Goal: Check status: Check status

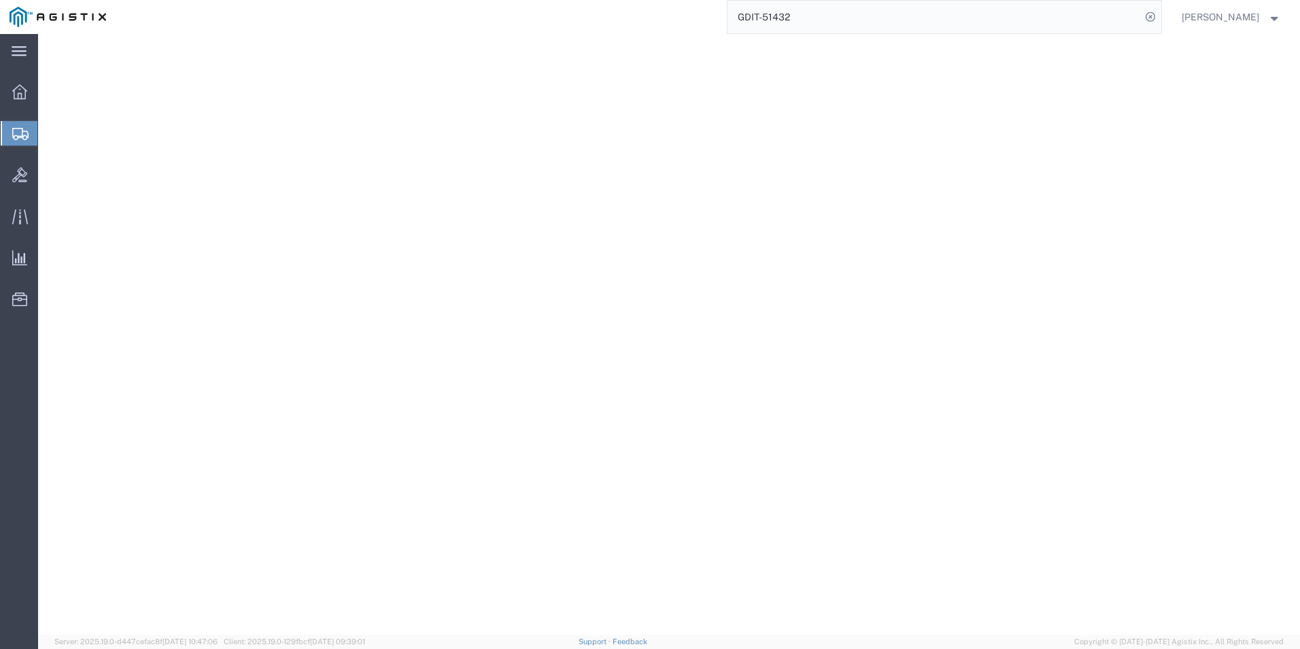
select select "34238"
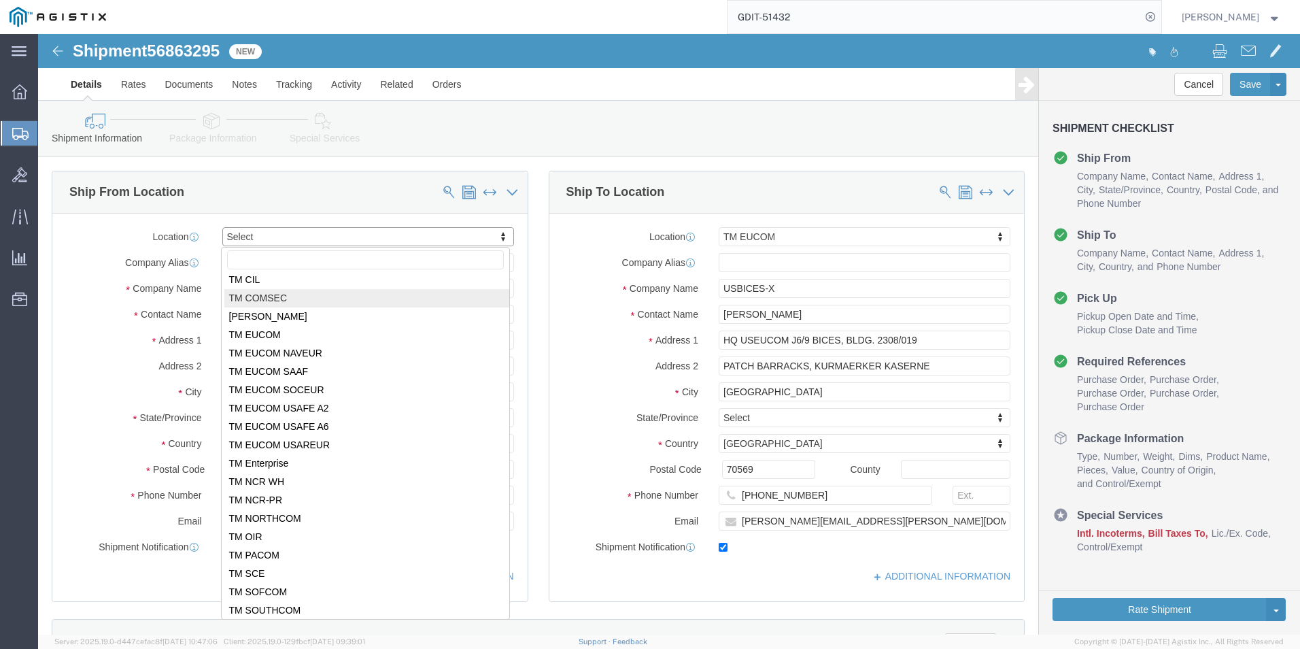
scroll to position [136, 0]
select select "69651"
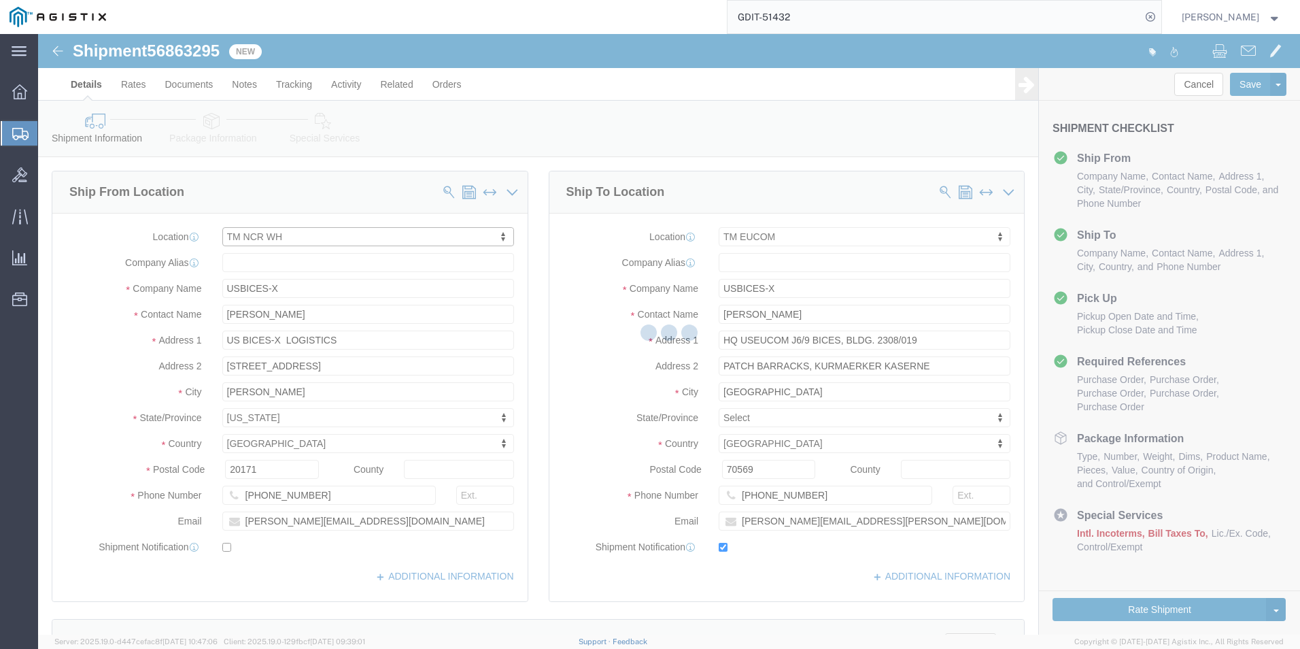
type input "[STREET_ADDRESS][PERSON_NAME]"
type input "[GEOGRAPHIC_DATA]"
type input "22180"
checkbox input "false"
select select "VA"
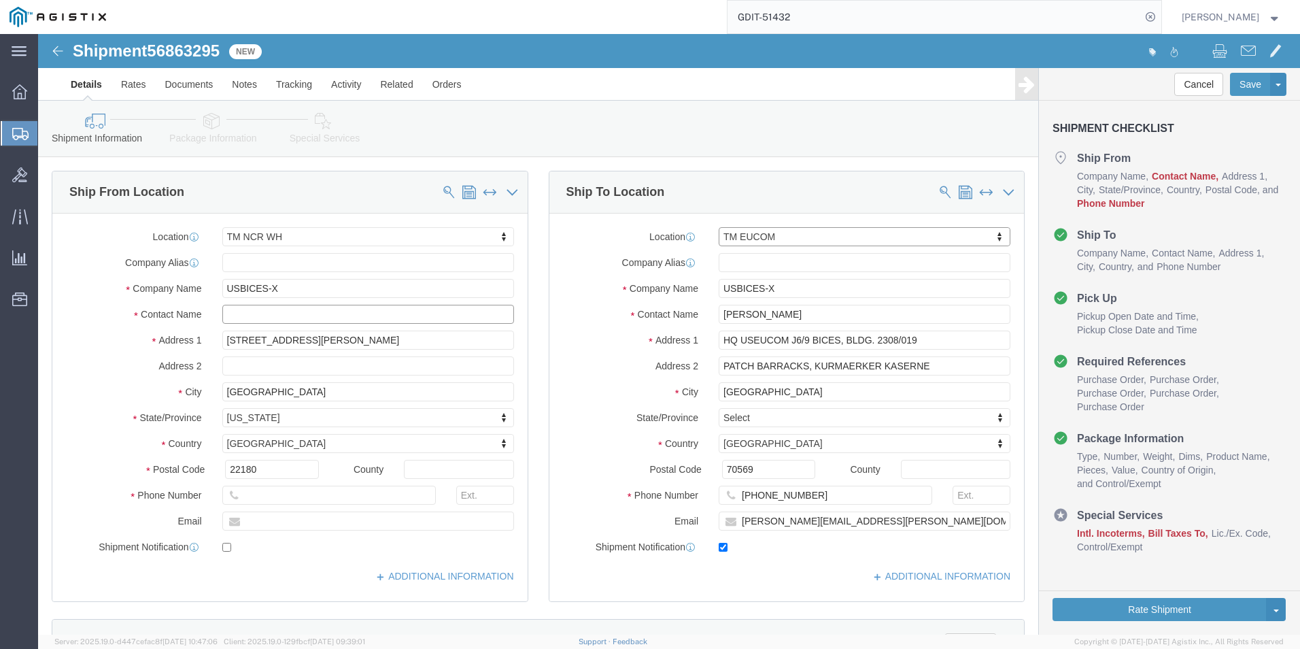
click input "text"
type input "m"
type input "[PERSON_NAME]"
click input "text"
type input "[PHONE_NUMBER]"
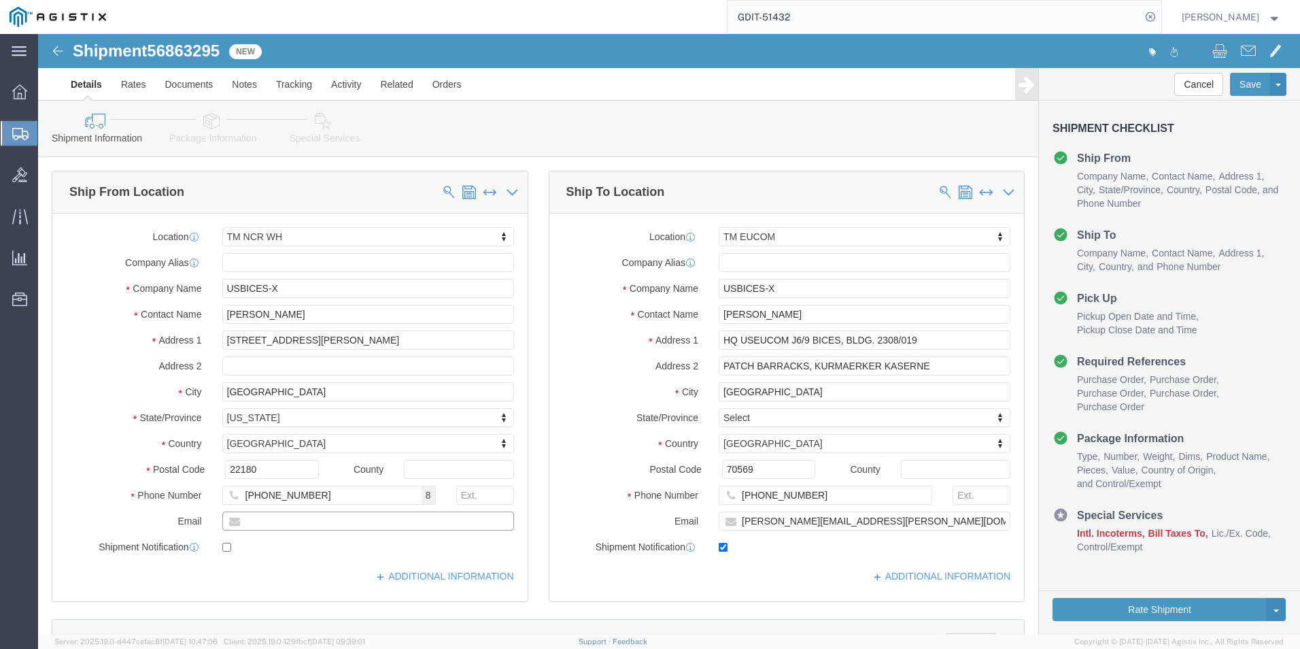
click input "text"
type input "[PERSON_NAME][EMAIL_ADDRESS][DOMAIN_NAME]"
click input "checkbox"
checkbox input "true"
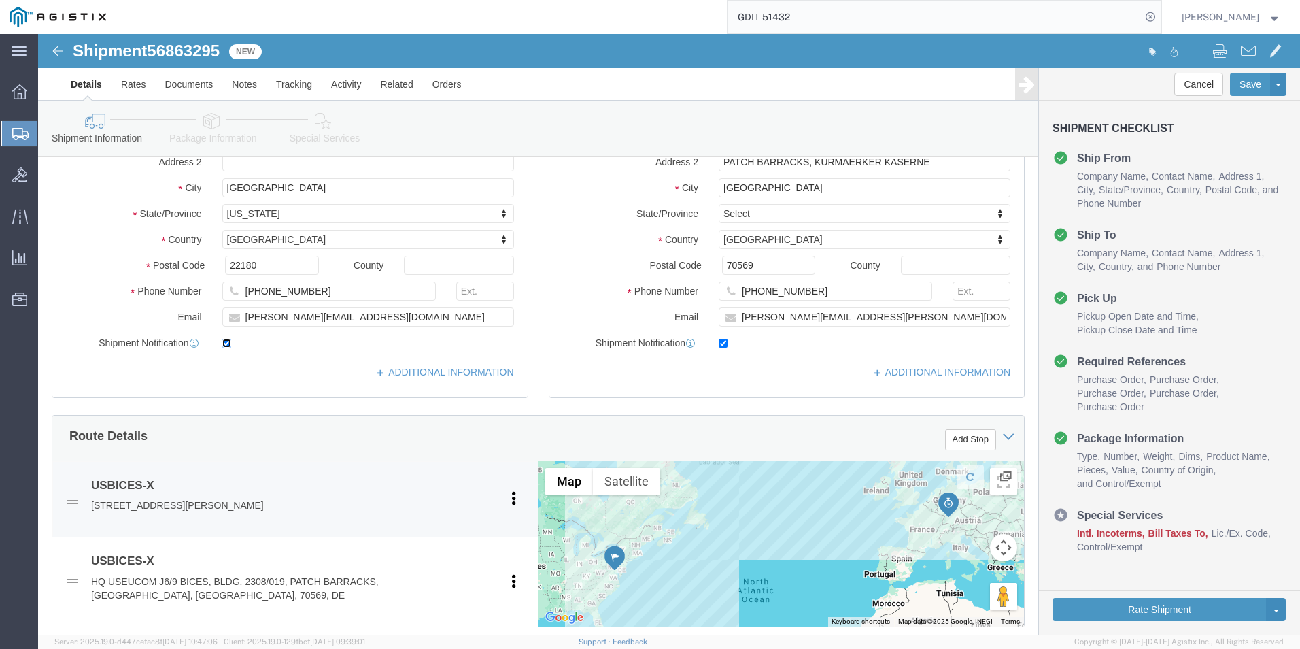
scroll to position [0, 0]
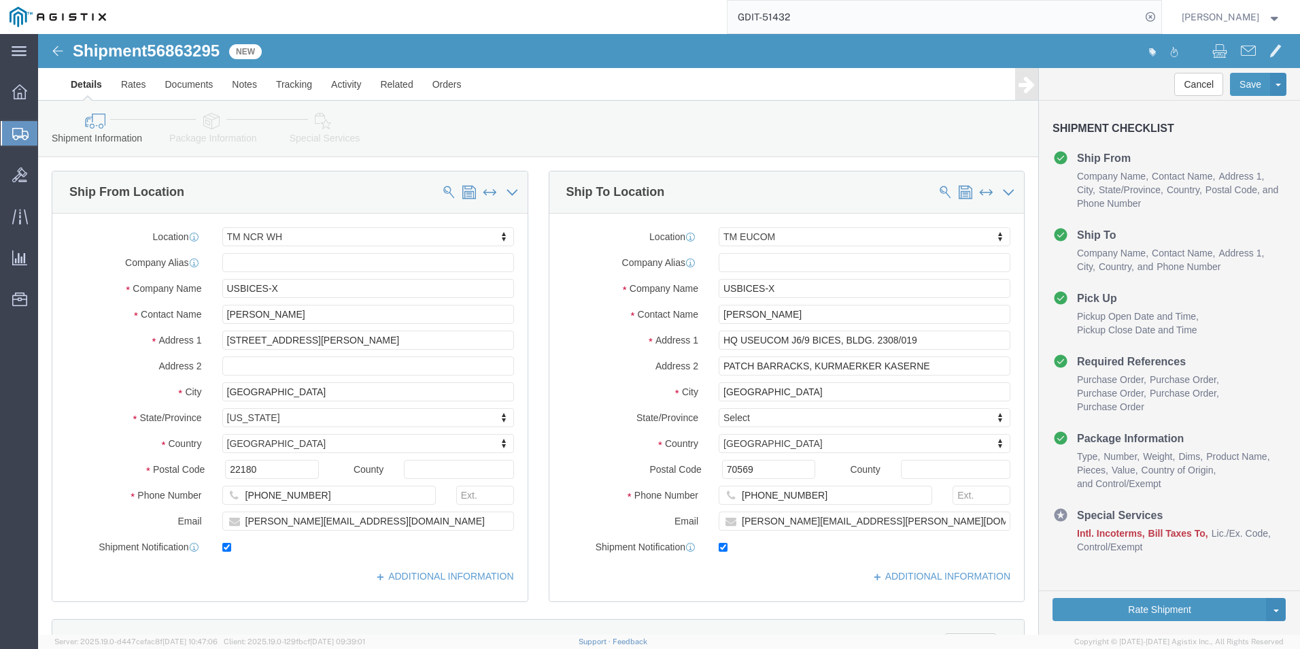
click icon
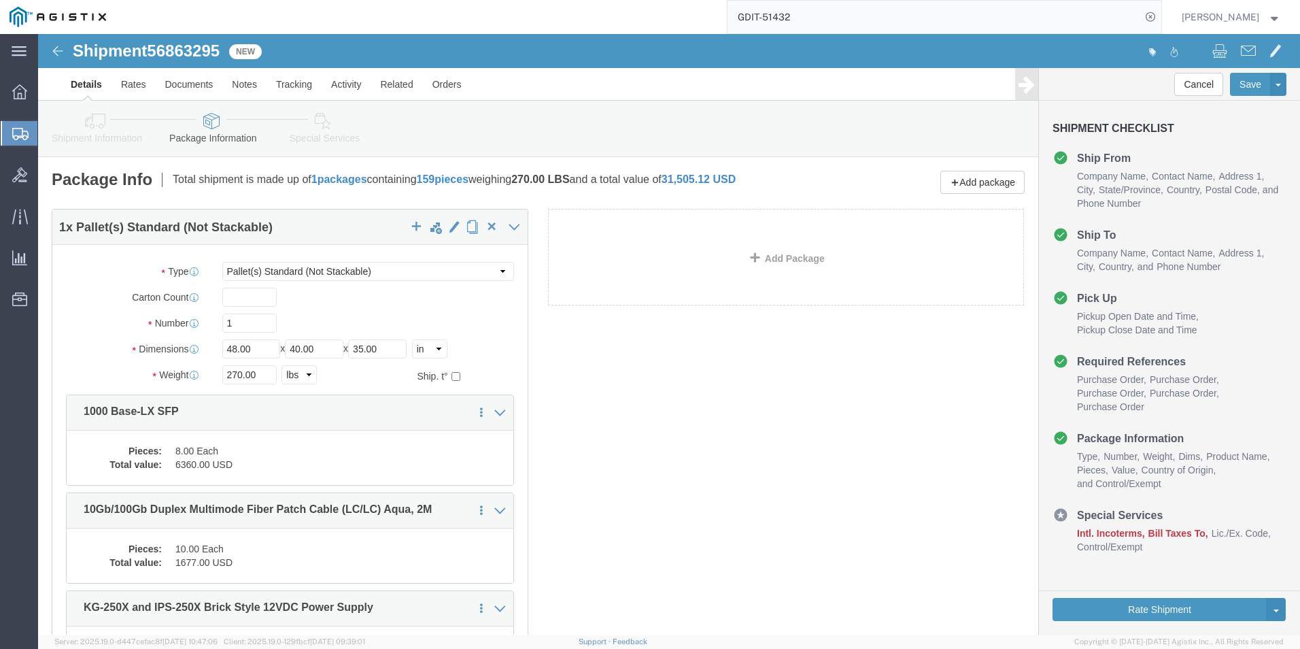
click icon
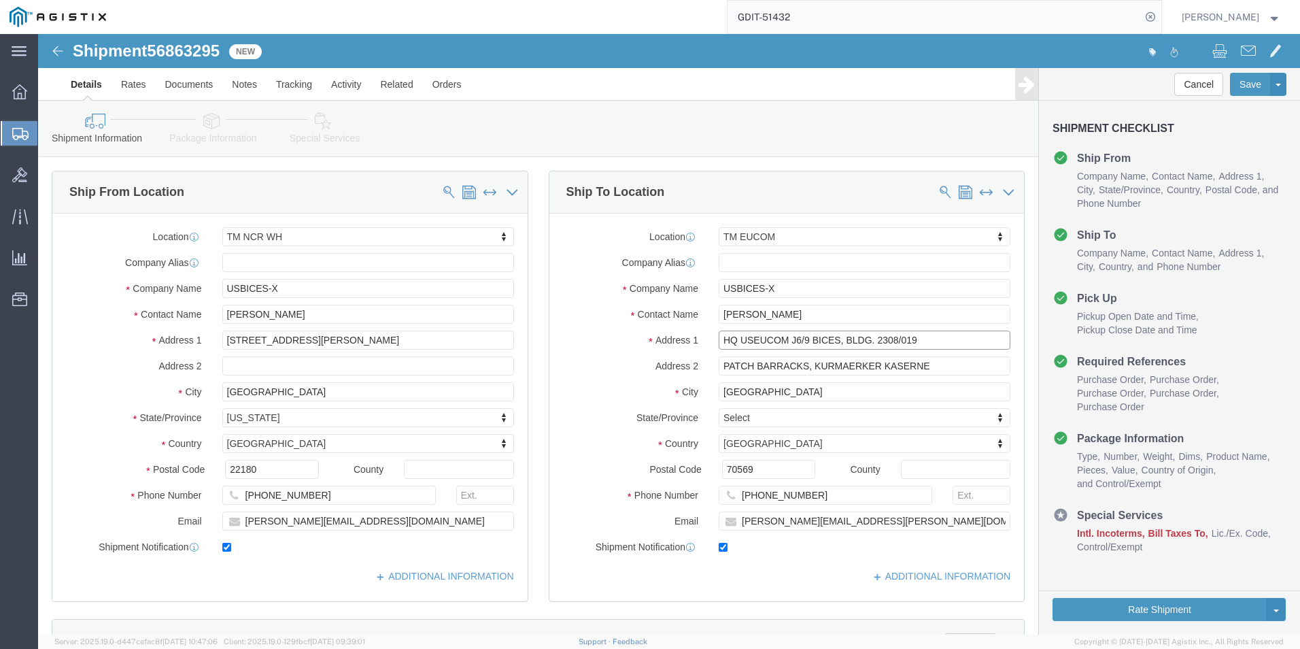
drag, startPoint x: 890, startPoint y: 303, endPoint x: 645, endPoint y: 301, distance: 244.2
click div "Address 1 HQ USEUCOM J6/9 BICES, BLDG. 2308/019"
drag, startPoint x: 895, startPoint y: 333, endPoint x: 675, endPoint y: 329, distance: 219.7
click input "PATCH BARRACKS, KURMAERKER KASERNE"
drag, startPoint x: 731, startPoint y: 354, endPoint x: 653, endPoint y: 354, distance: 78.2
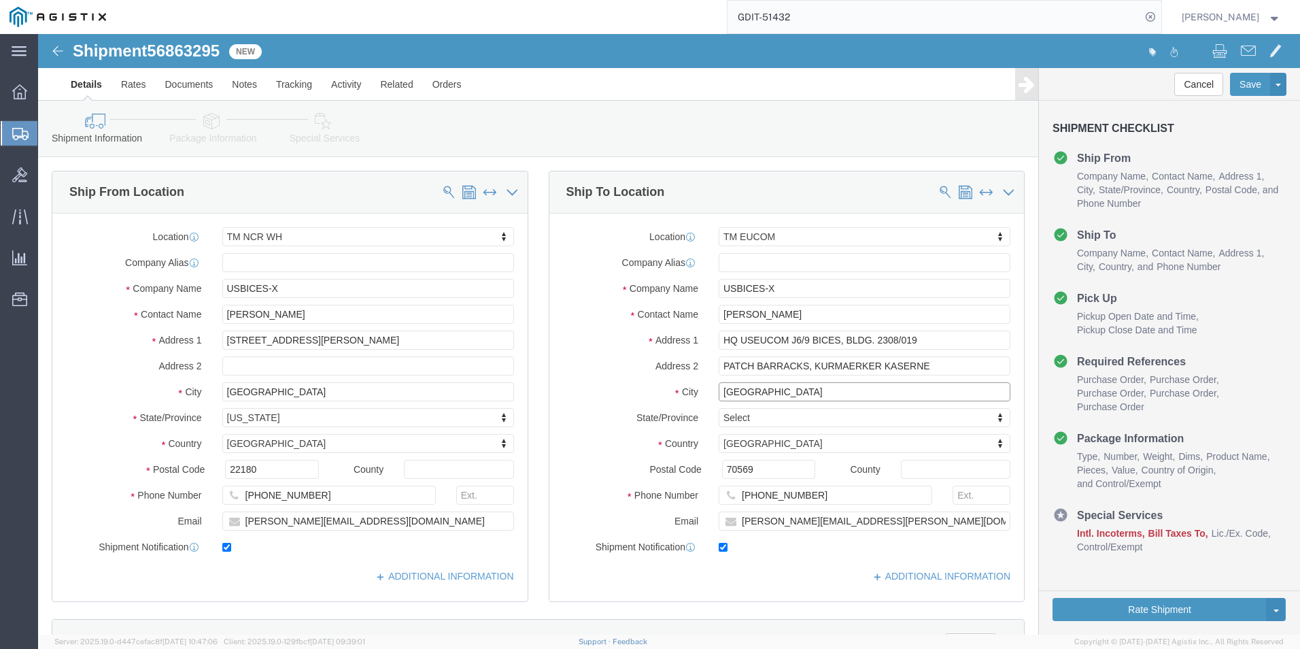
click div "City [GEOGRAPHIC_DATA]"
drag, startPoint x: 788, startPoint y: 462, endPoint x: 708, endPoint y: 465, distance: 80.3
click div "[PHONE_NUMBER]"
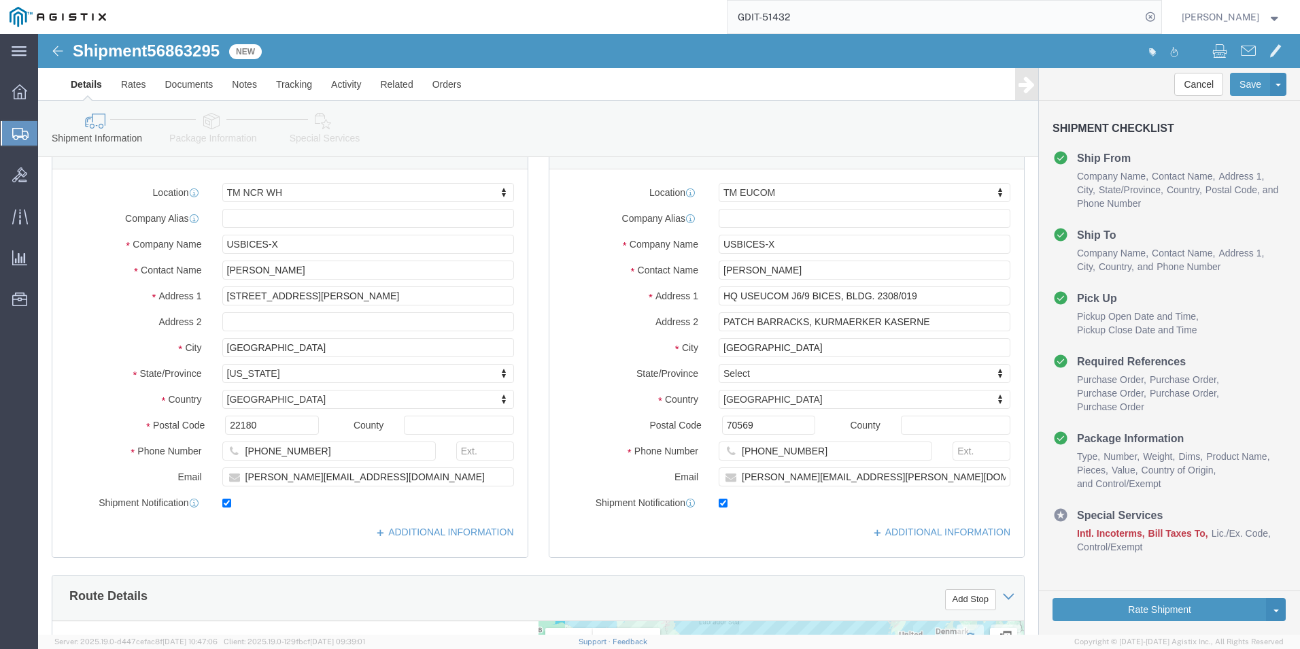
scroll to position [68, 0]
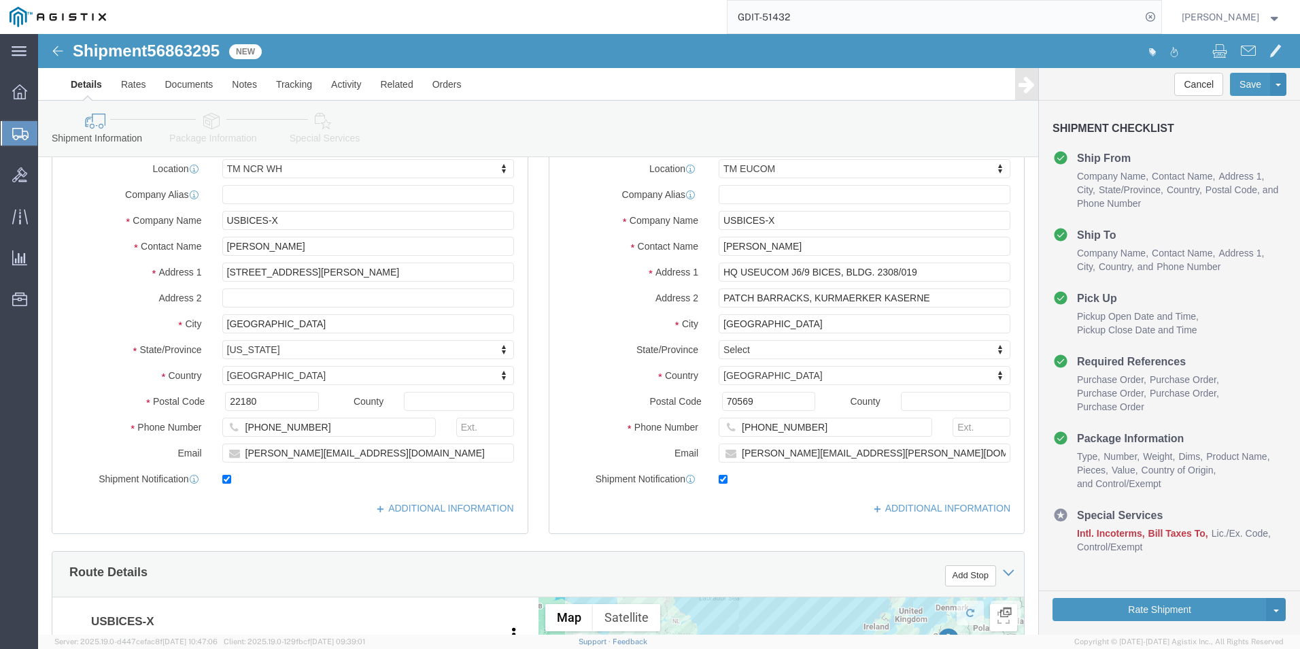
click icon
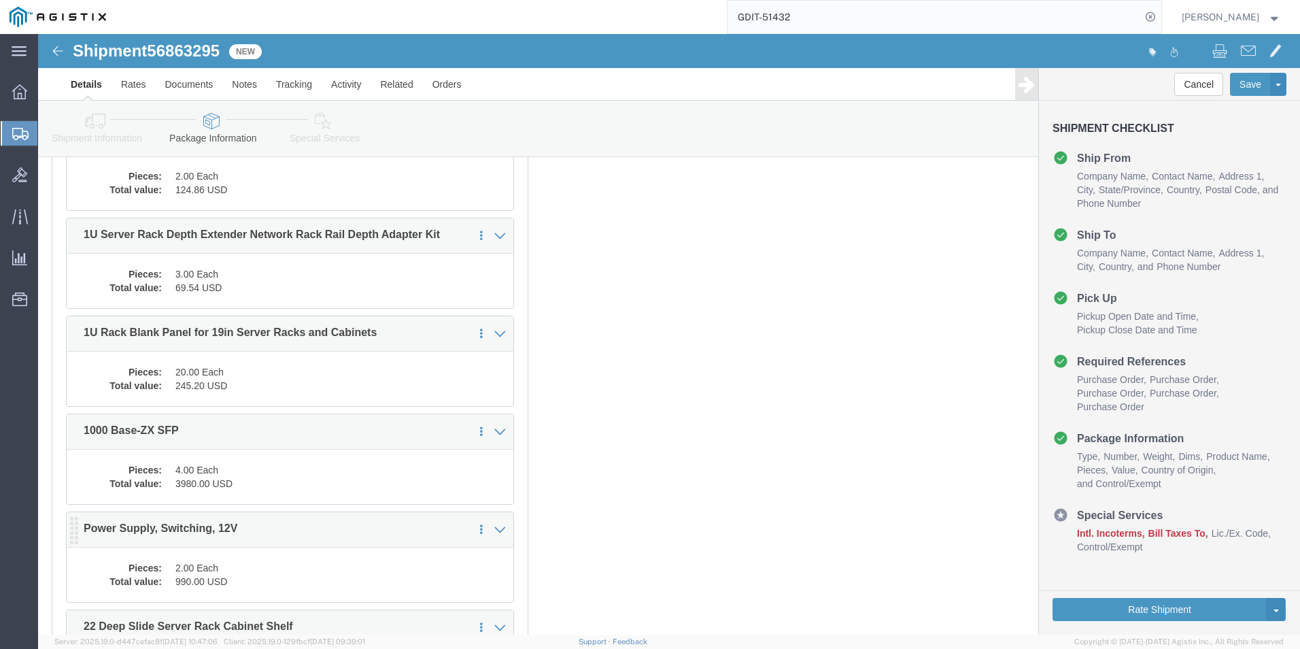
scroll to position [1432, 0]
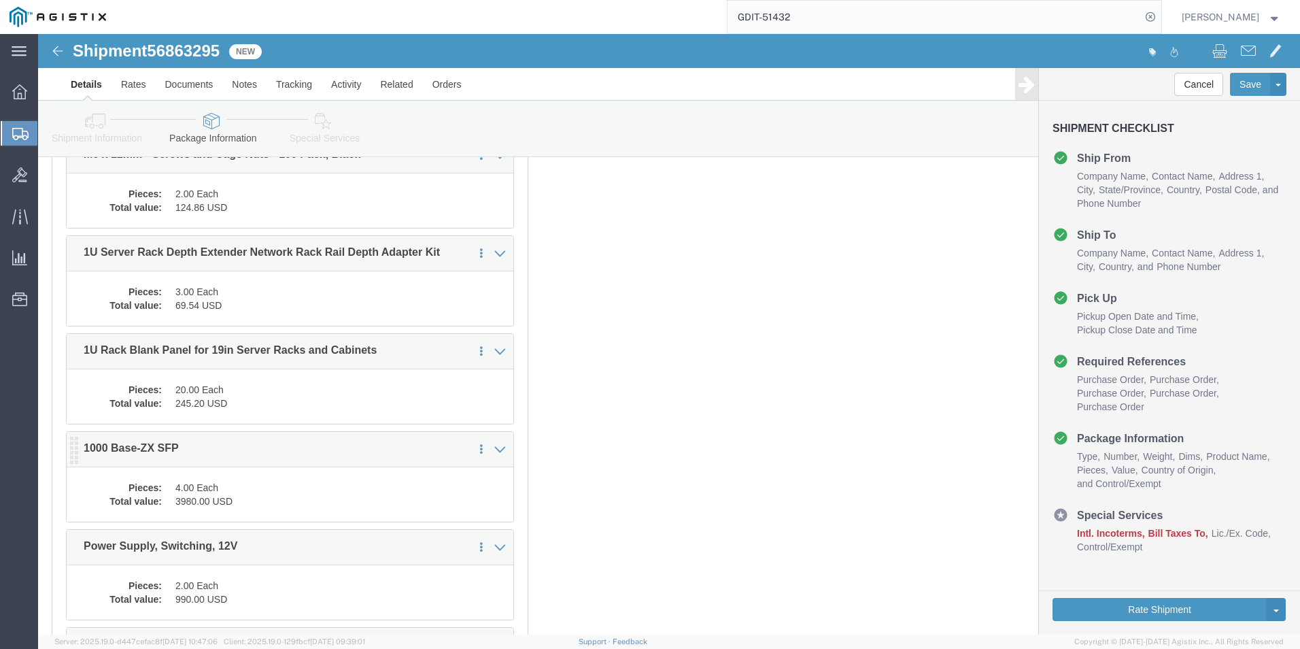
click dd "3980.00 USD"
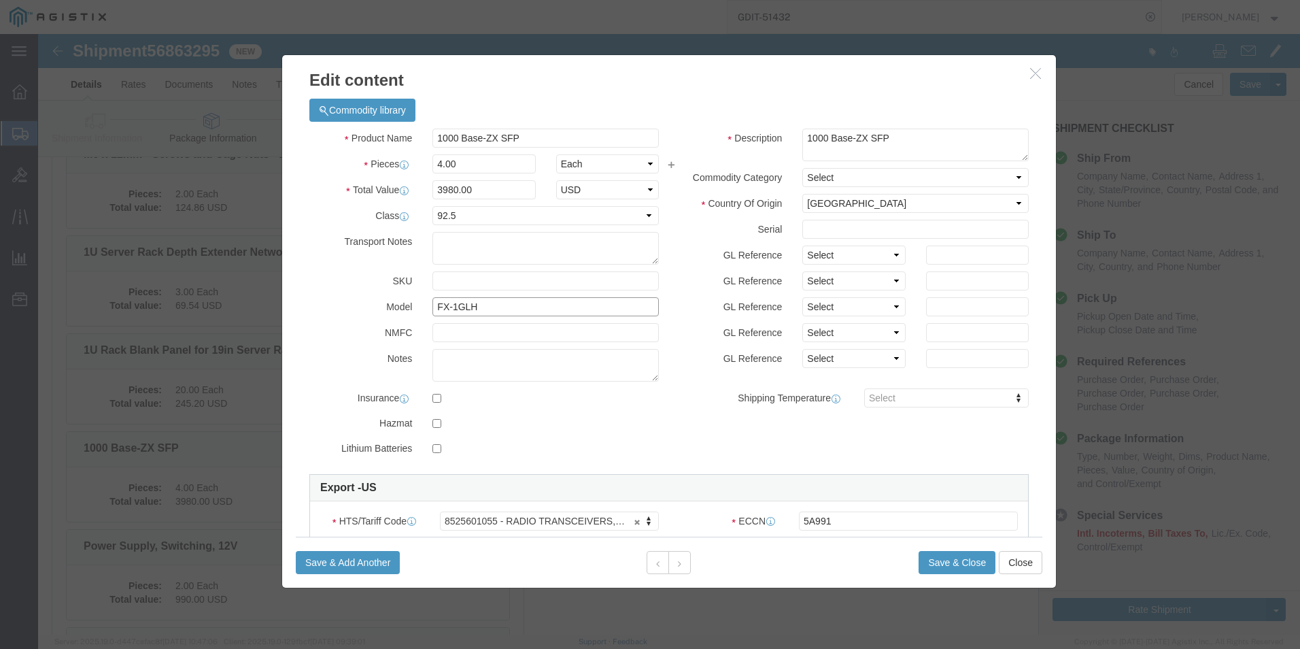
drag, startPoint x: 466, startPoint y: 269, endPoint x: 376, endPoint y: 270, distance: 89.8
click div "Model FX-1GLH"
drag, startPoint x: 406, startPoint y: 273, endPoint x: 369, endPoint y: 309, distance: 51.0
drag, startPoint x: 369, startPoint y: 309, endPoint x: 407, endPoint y: 267, distance: 55.9
click button "button"
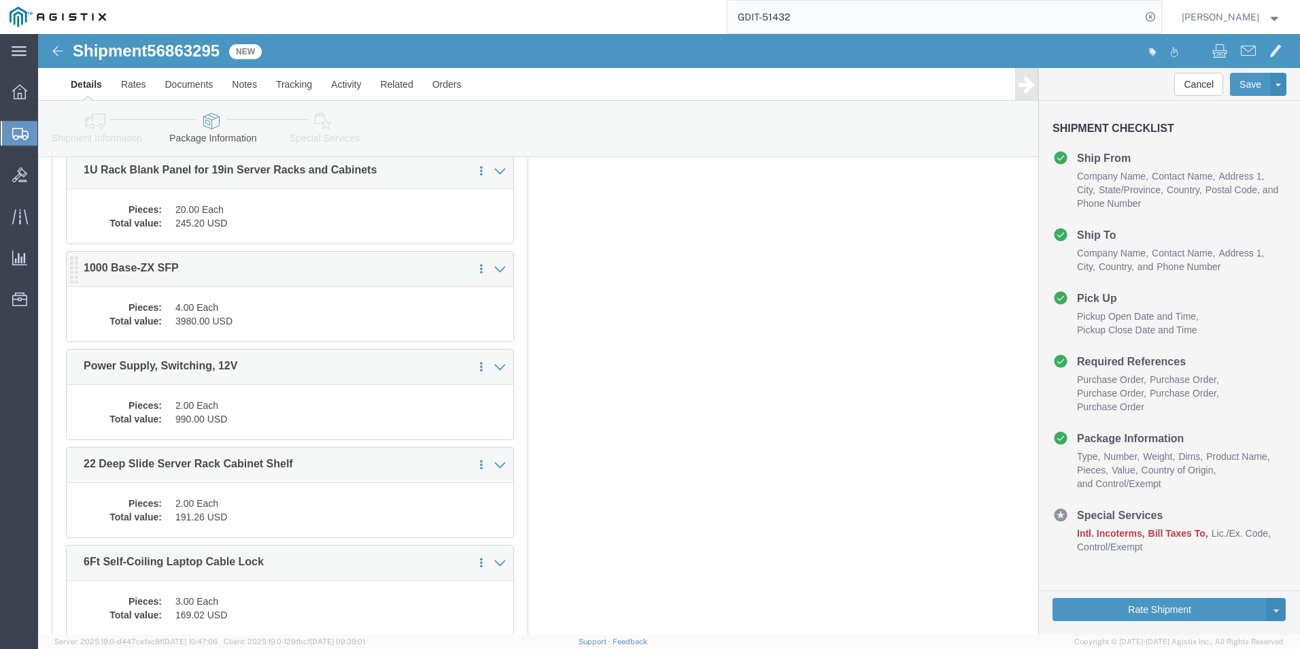
scroll to position [1704, 0]
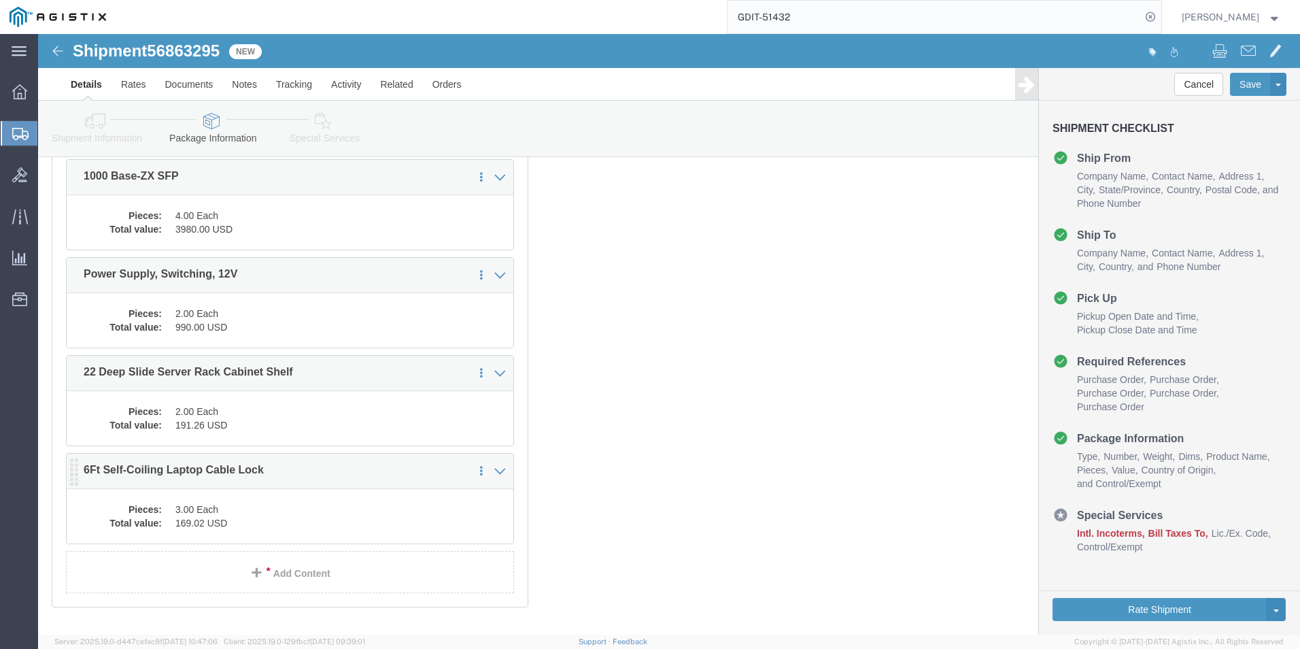
click dd "169.02 USD"
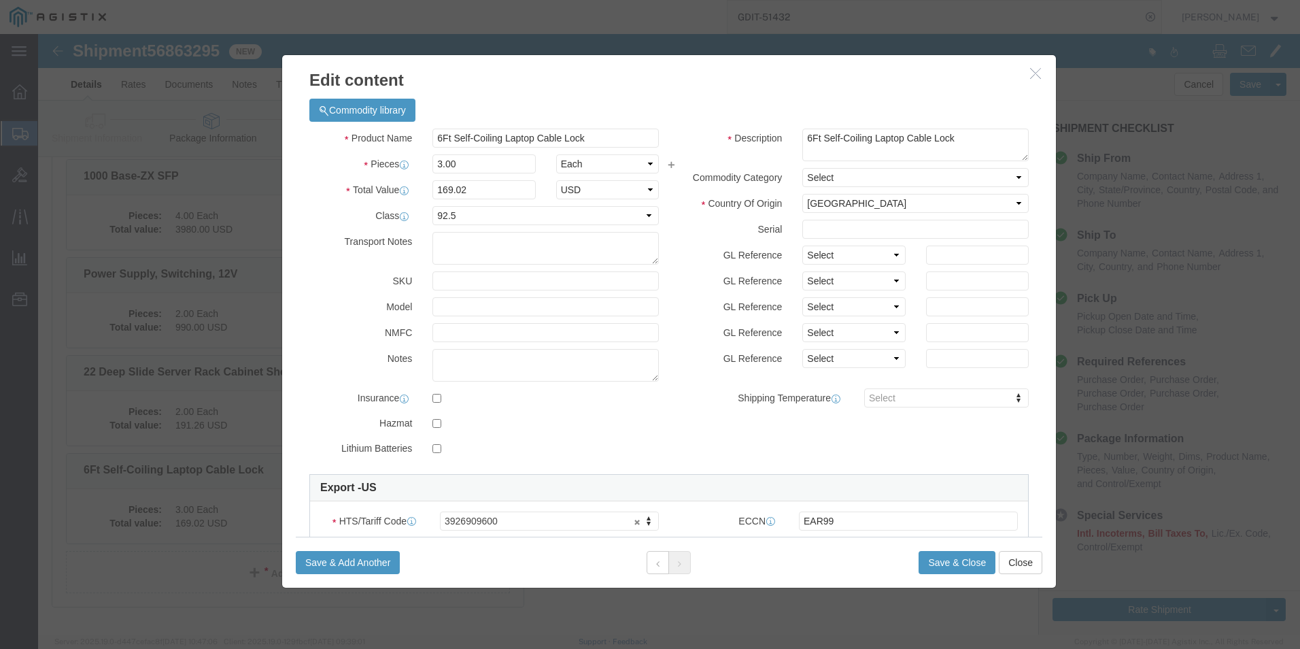
click icon "button"
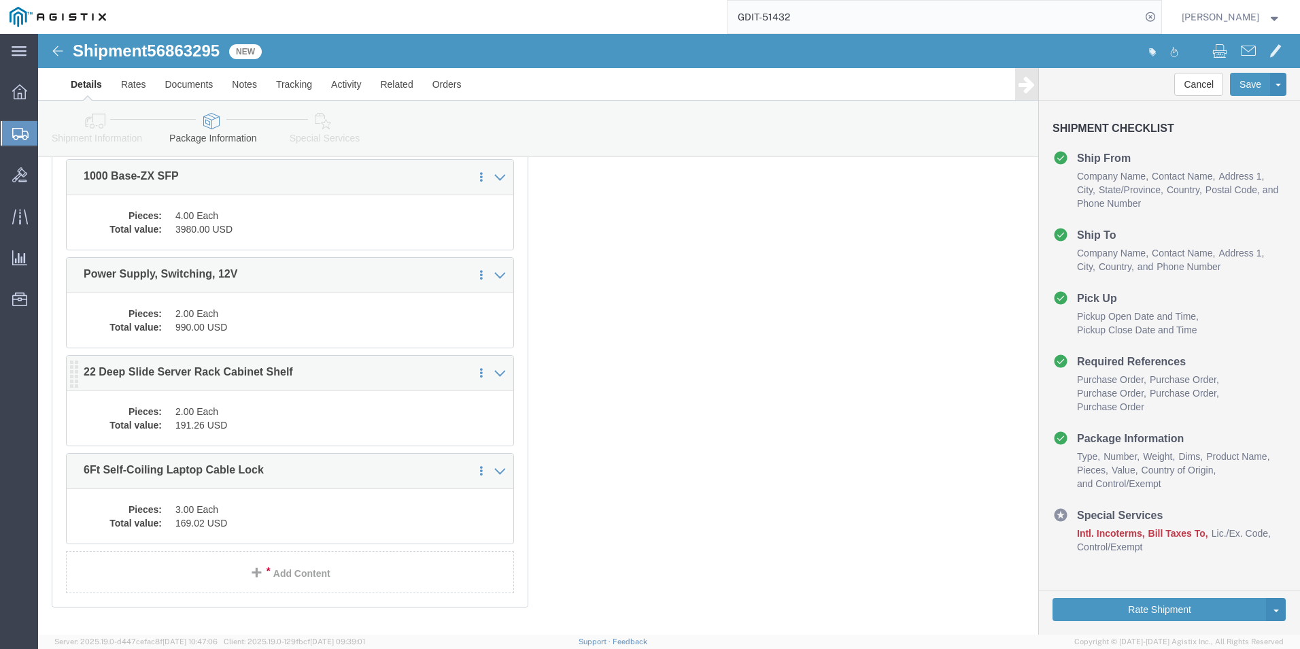
click dd "191.26 USD"
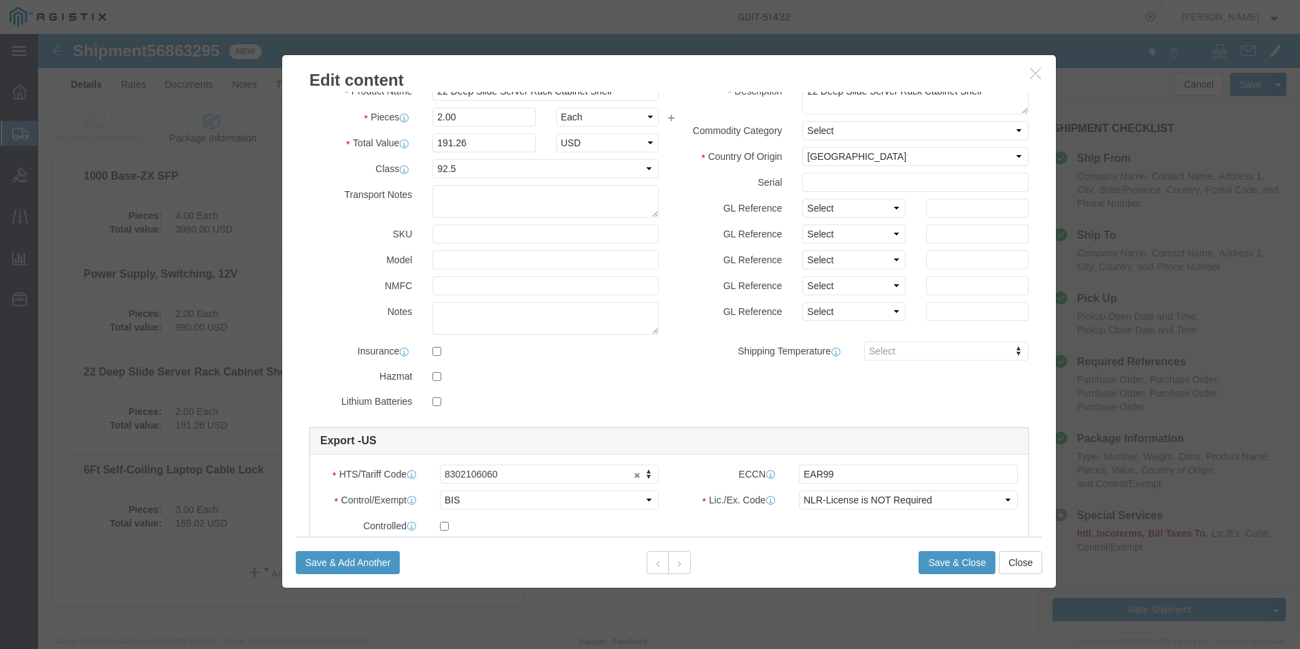
scroll to position [68, 0]
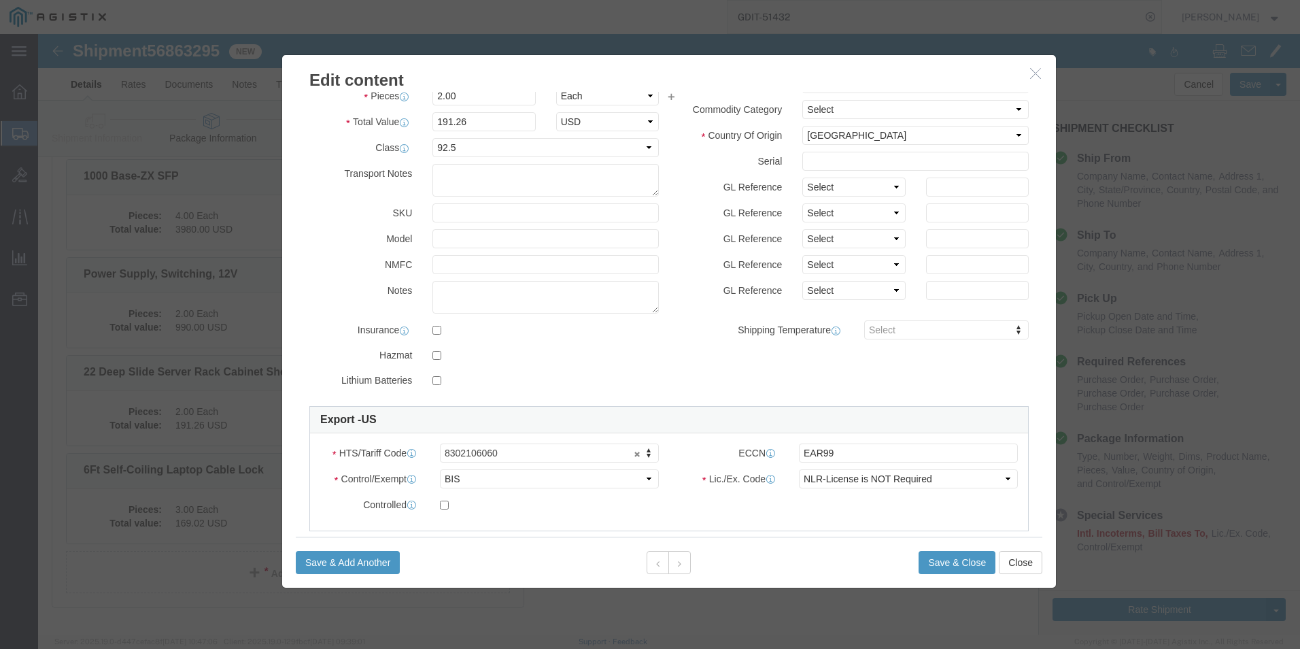
click icon "button"
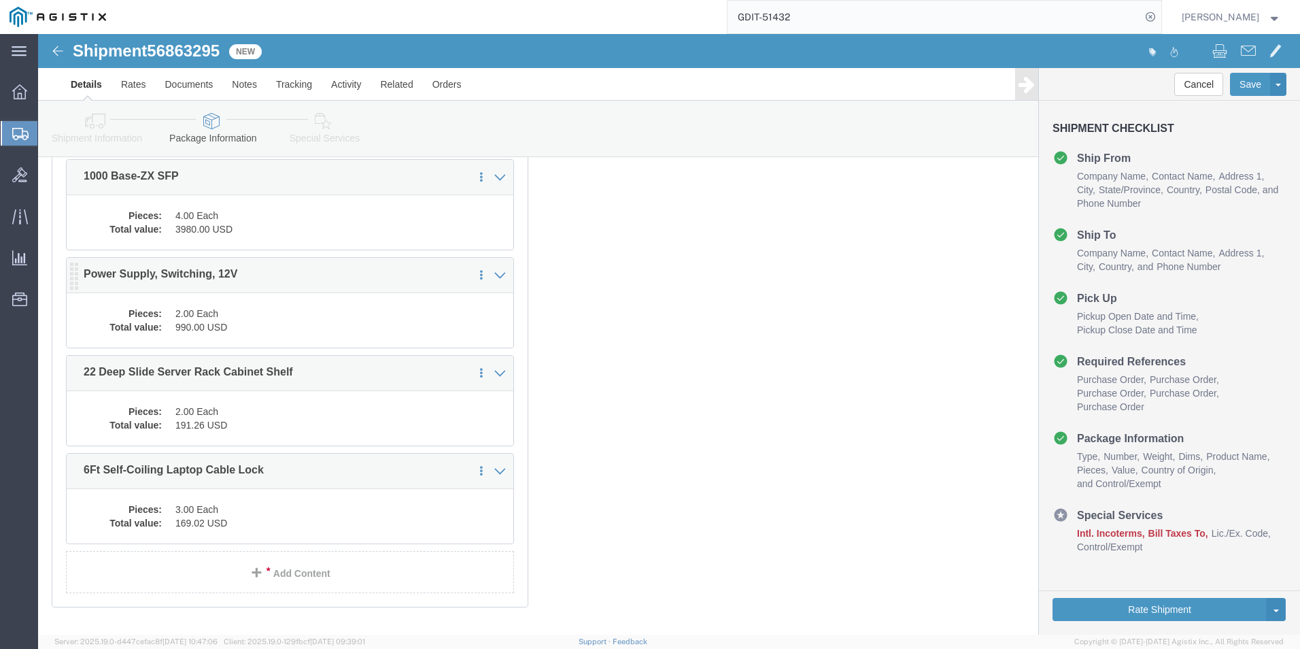
click dd "2.00 Each"
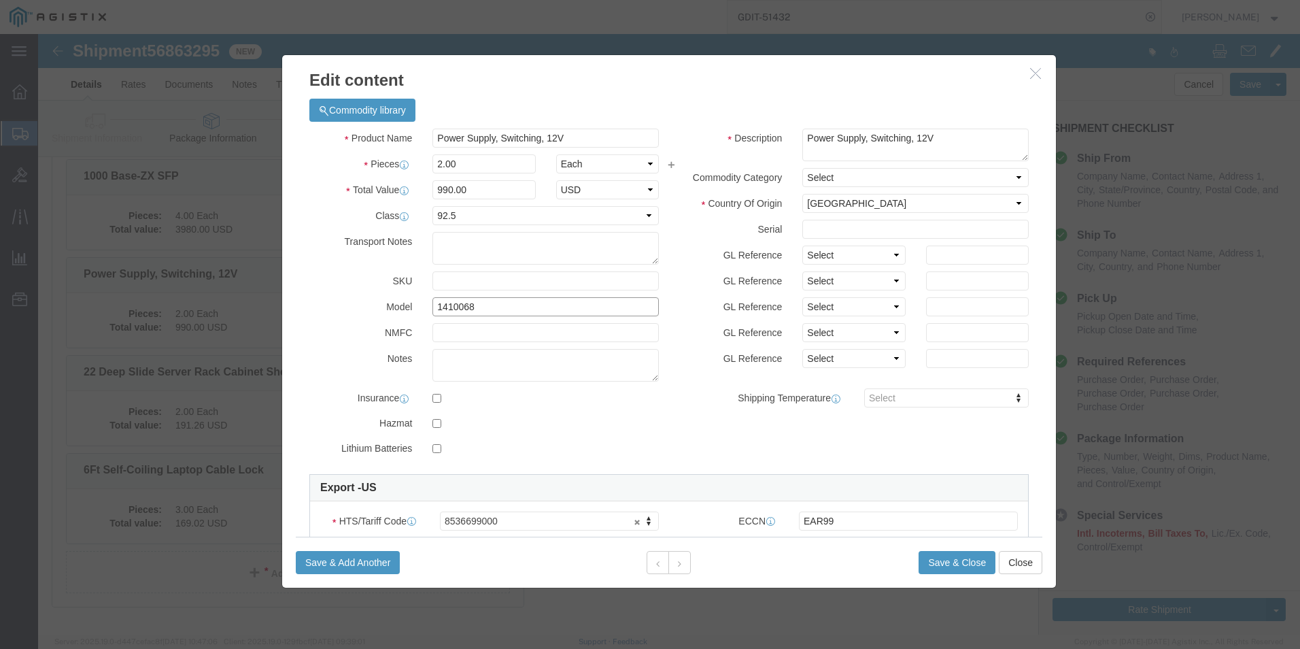
drag, startPoint x: 455, startPoint y: 273, endPoint x: 359, endPoint y: 263, distance: 96.4
click div "Model 1410068"
drag, startPoint x: 396, startPoint y: 104, endPoint x: 526, endPoint y: 109, distance: 130.0
click input "Power Supply, Switching, 12V"
click icon "button"
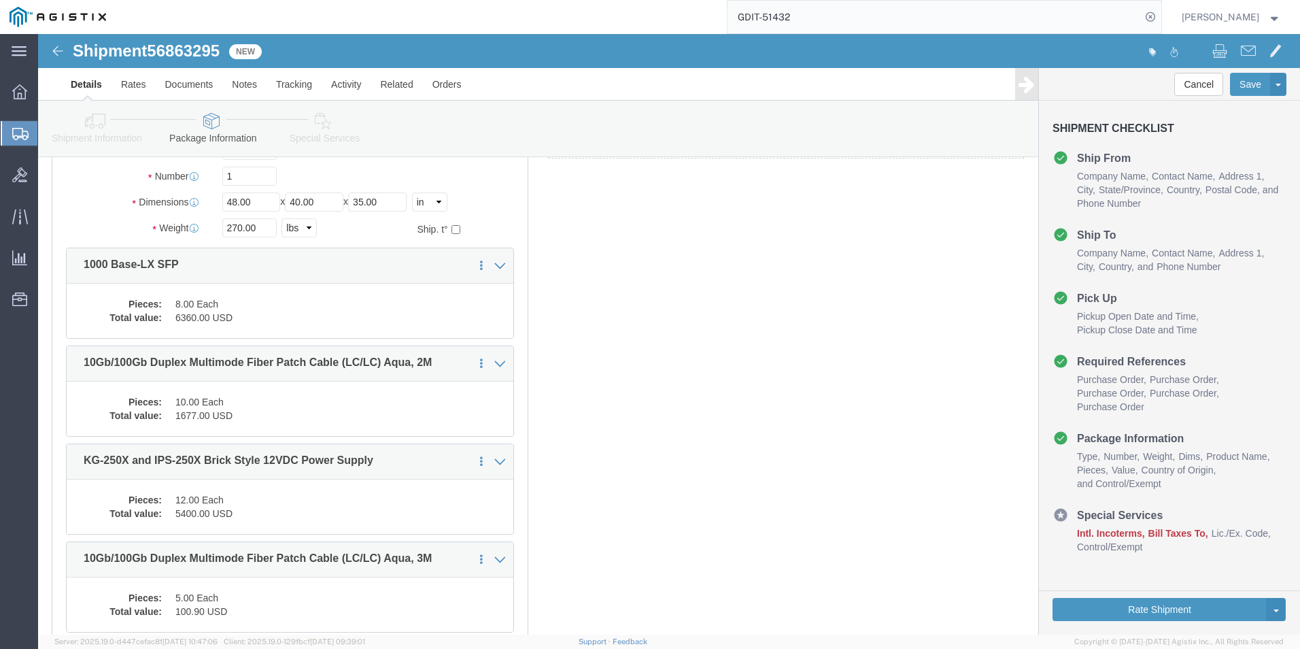
scroll to position [140, 0]
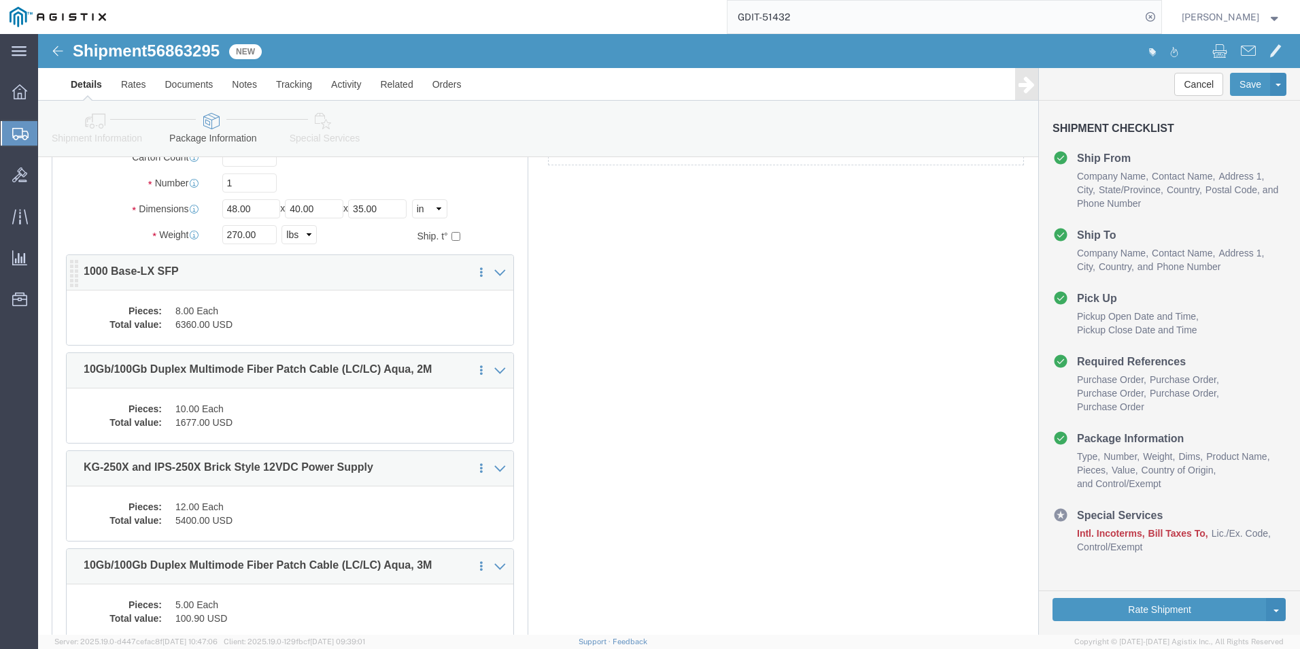
click div "1 x Pallet(s) Standard (Not Stackable) Package Type Select Bale(s) Basket(s) Bo…"
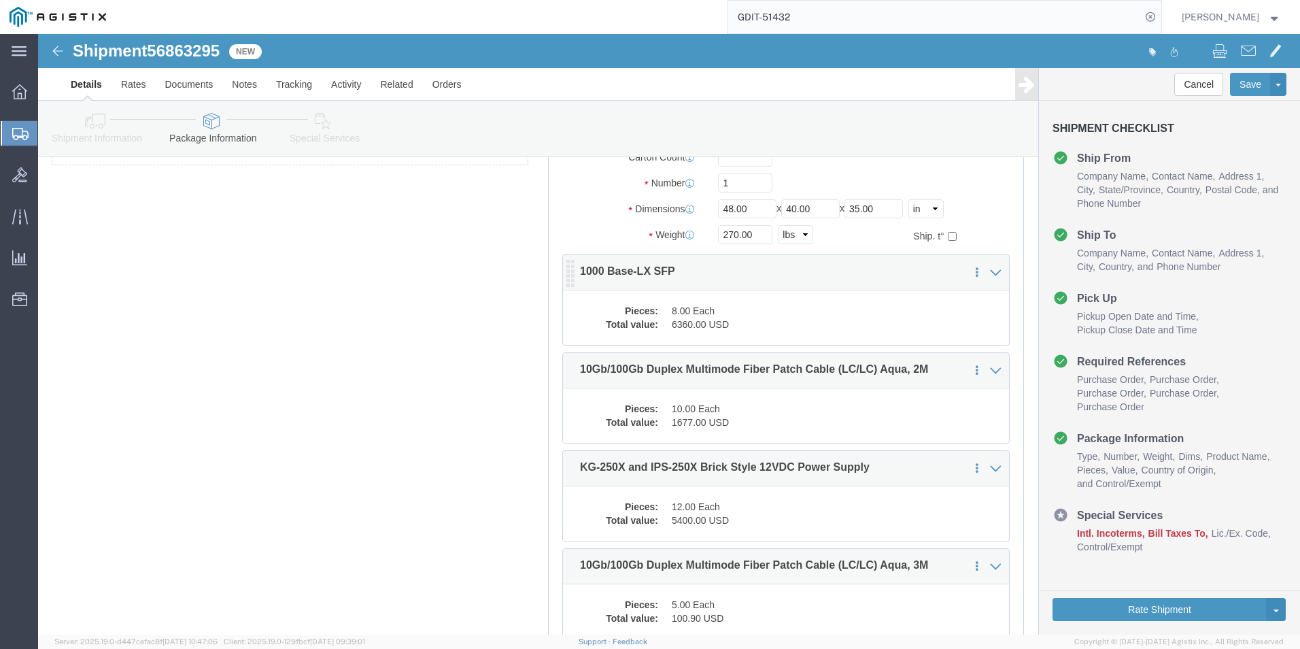
click dd "6360.00 USD"
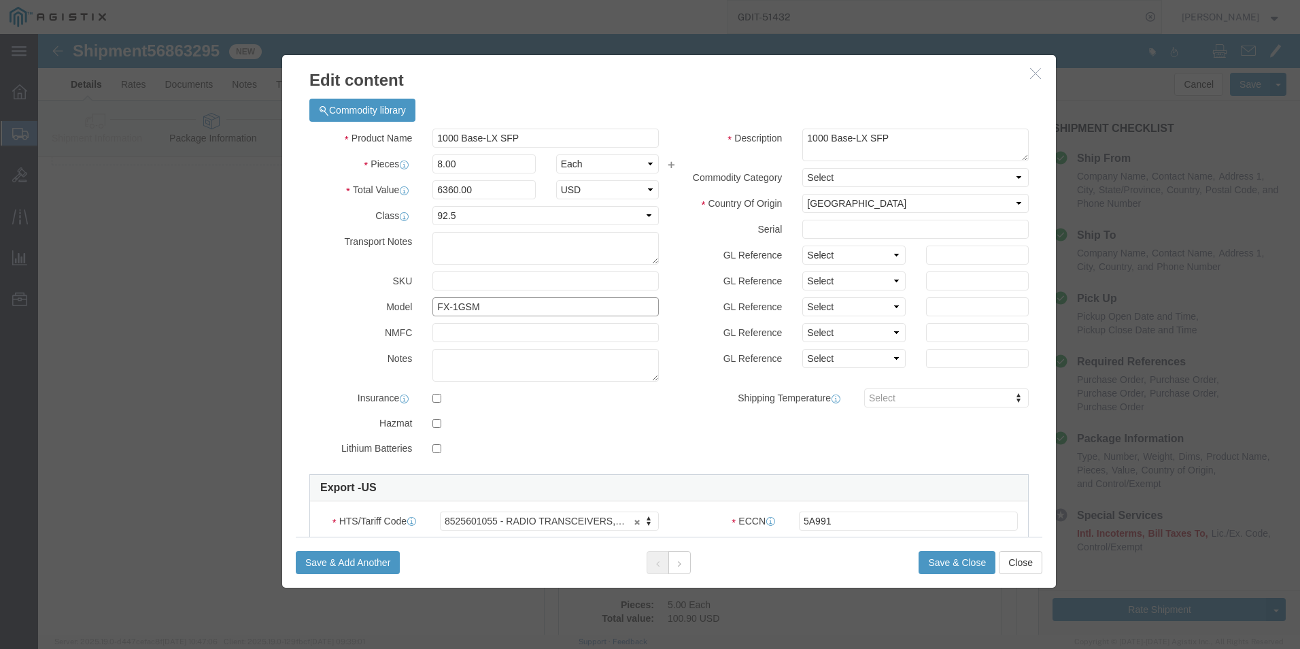
drag, startPoint x: 447, startPoint y: 274, endPoint x: 360, endPoint y: 269, distance: 86.5
click div "Model FX-1GSM"
drag, startPoint x: 457, startPoint y: 104, endPoint x: 478, endPoint y: 102, distance: 21.2
click input "1000 Base-LX SFP"
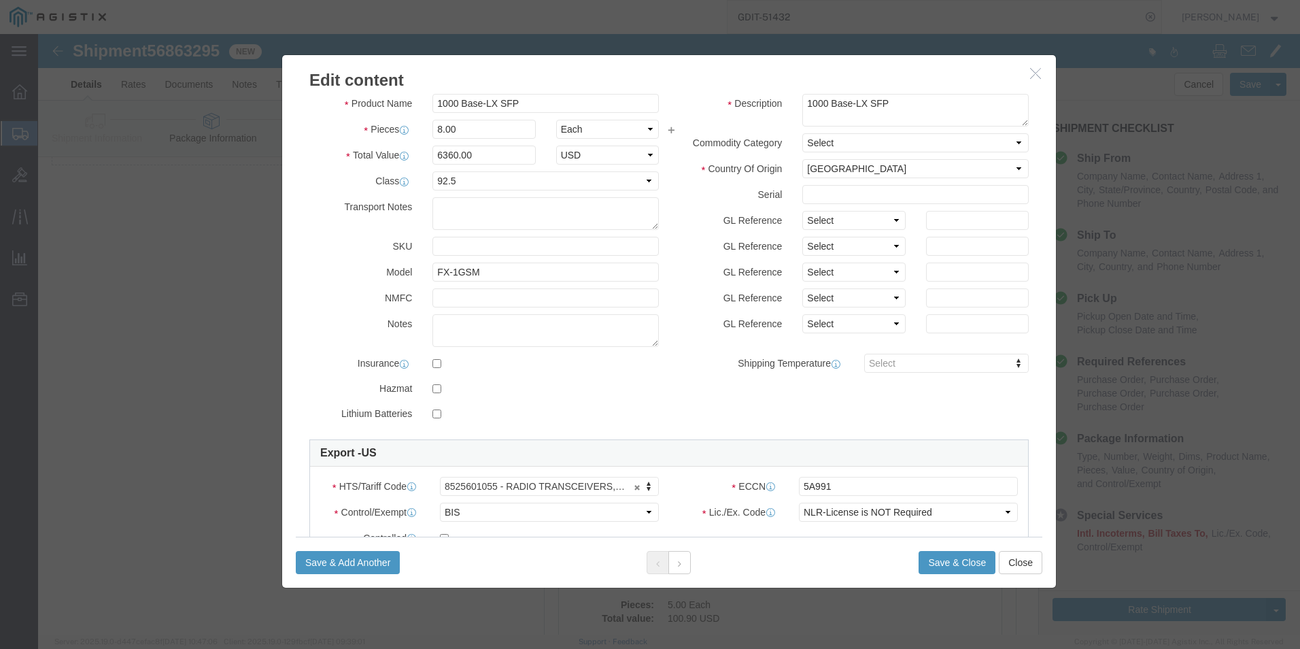
scroll to position [68, 0]
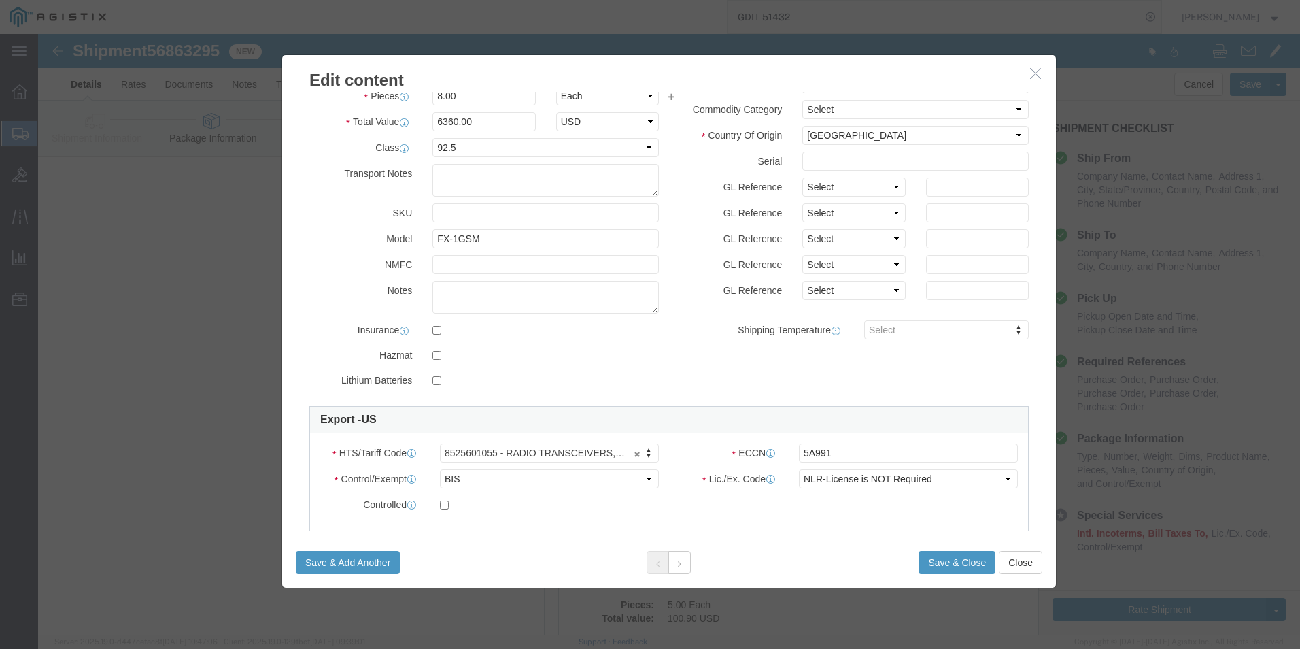
click icon "button"
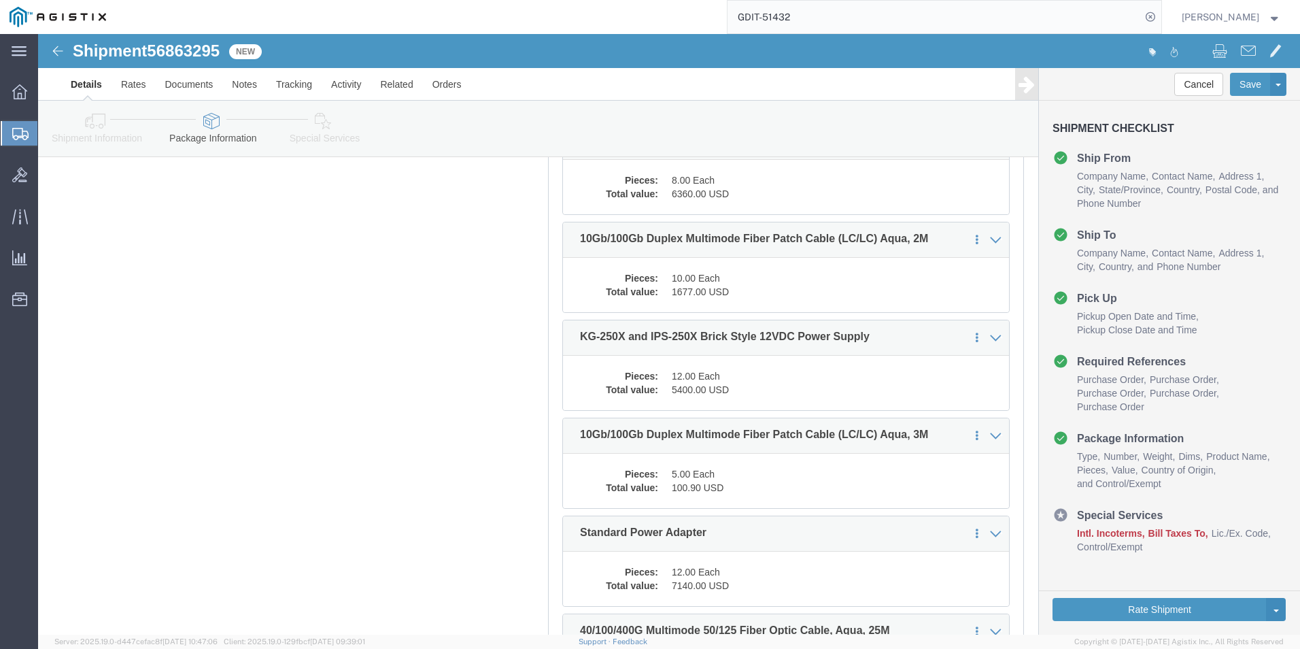
scroll to position [272, 0]
click dd "1677.00 USD"
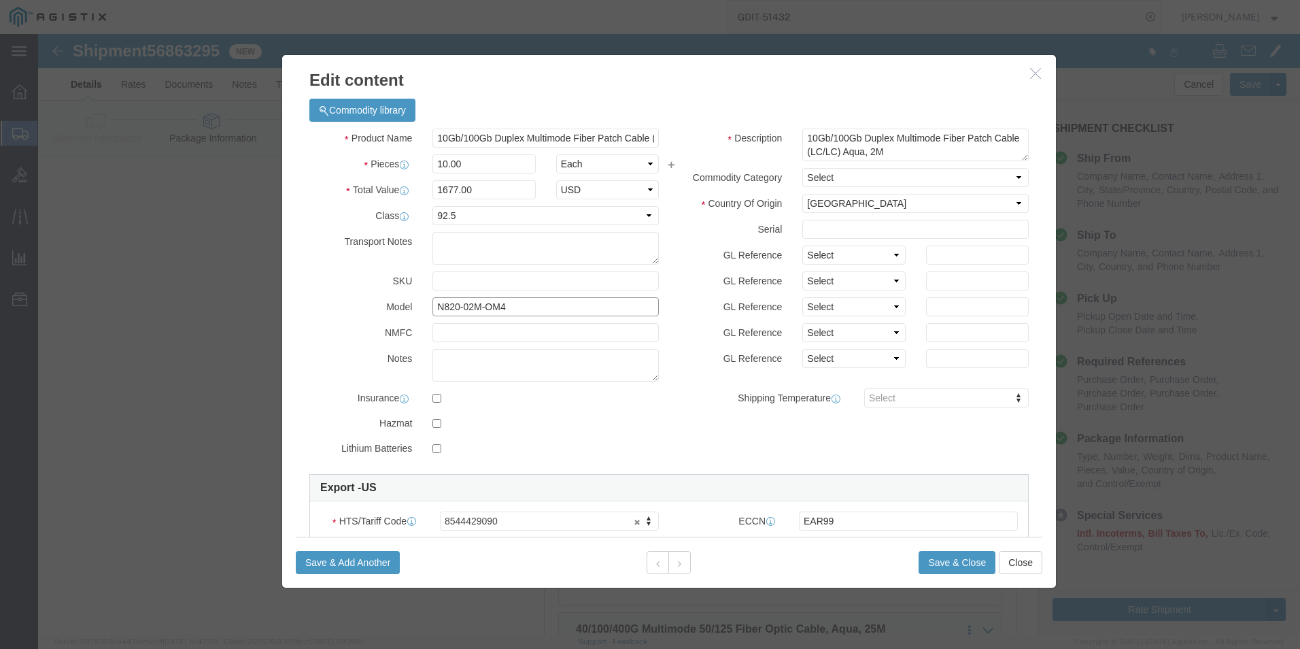
drag, startPoint x: 393, startPoint y: 271, endPoint x: 465, endPoint y: 274, distance: 71.5
click input "N820-02M-OM4"
click icon "button"
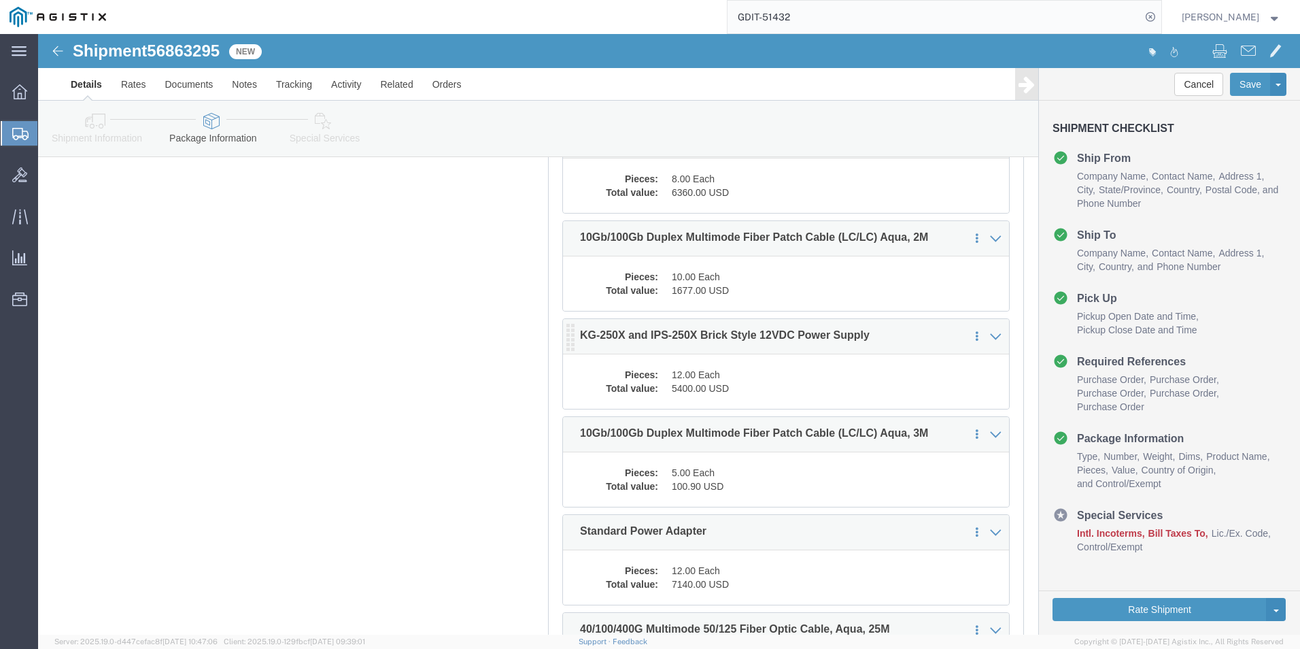
click dd "5400.00 USD"
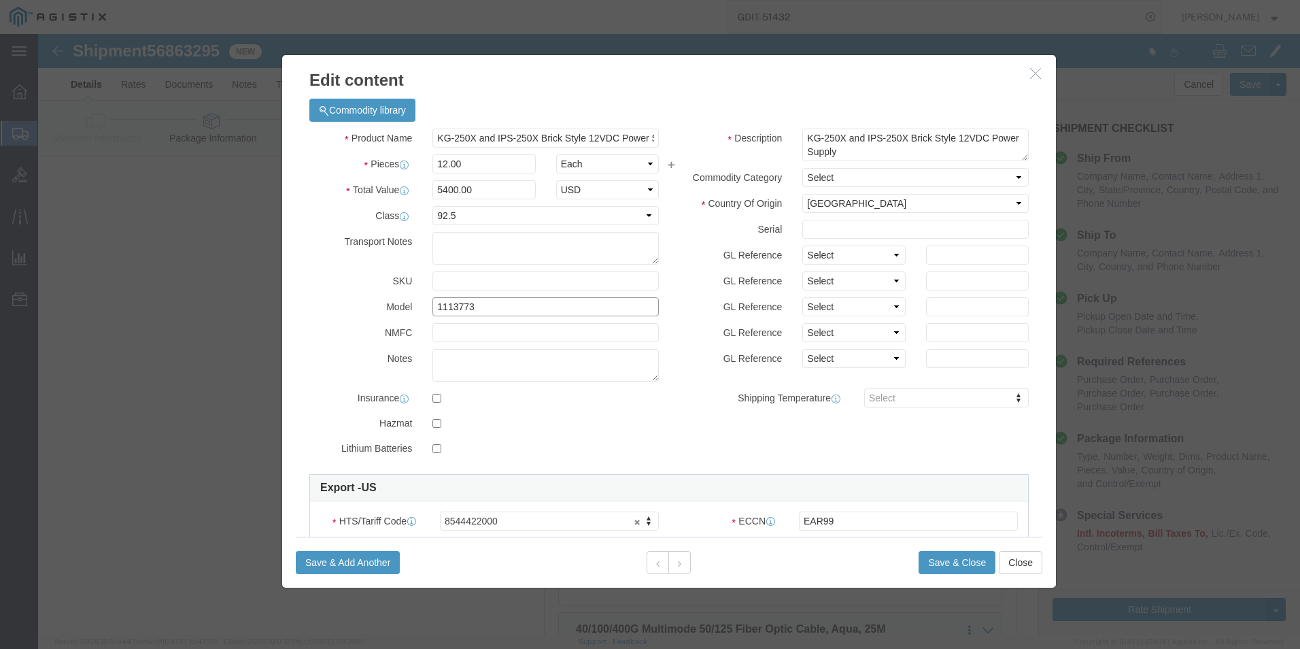
drag, startPoint x: 450, startPoint y: 275, endPoint x: 371, endPoint y: 275, distance: 78.2
click div "Model 1113773"
click icon "button"
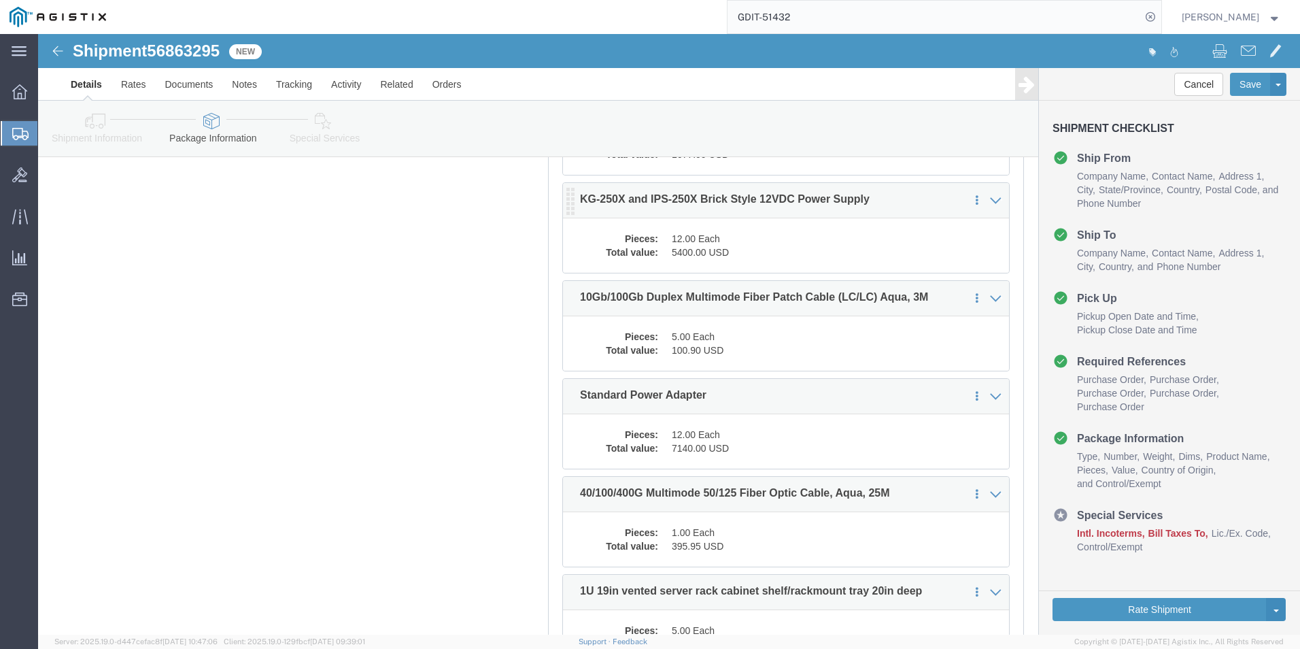
scroll to position [476, 0]
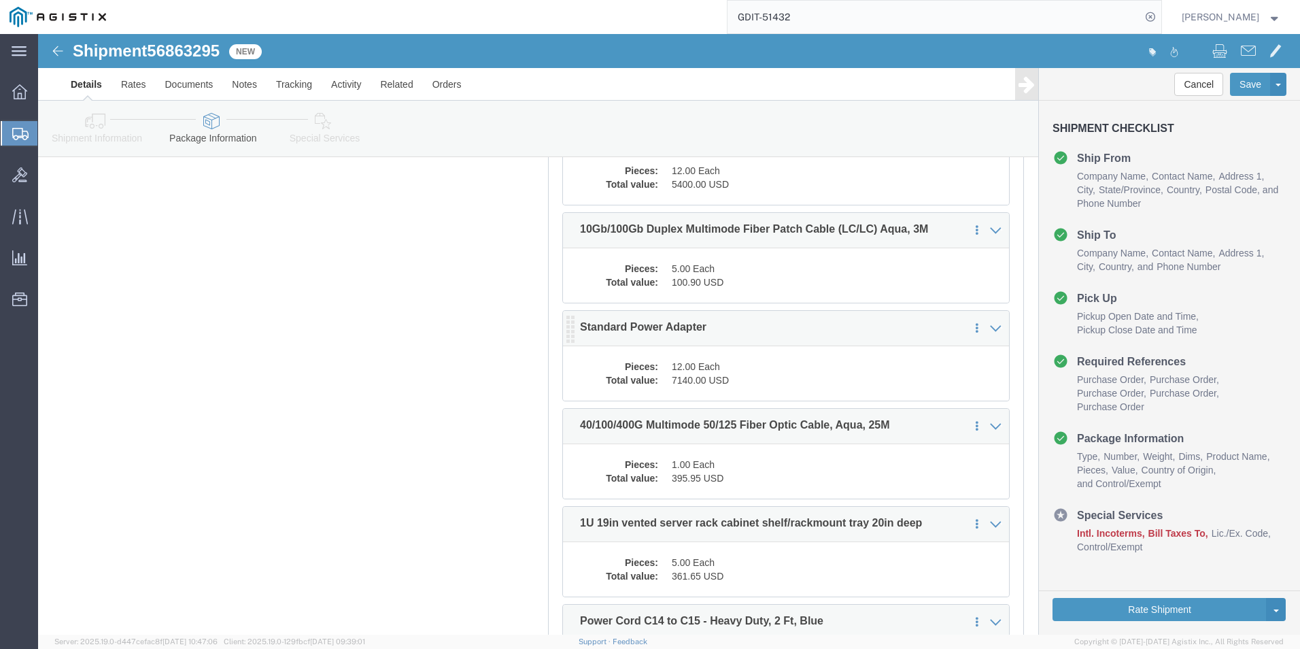
click dd "7140.00 USD"
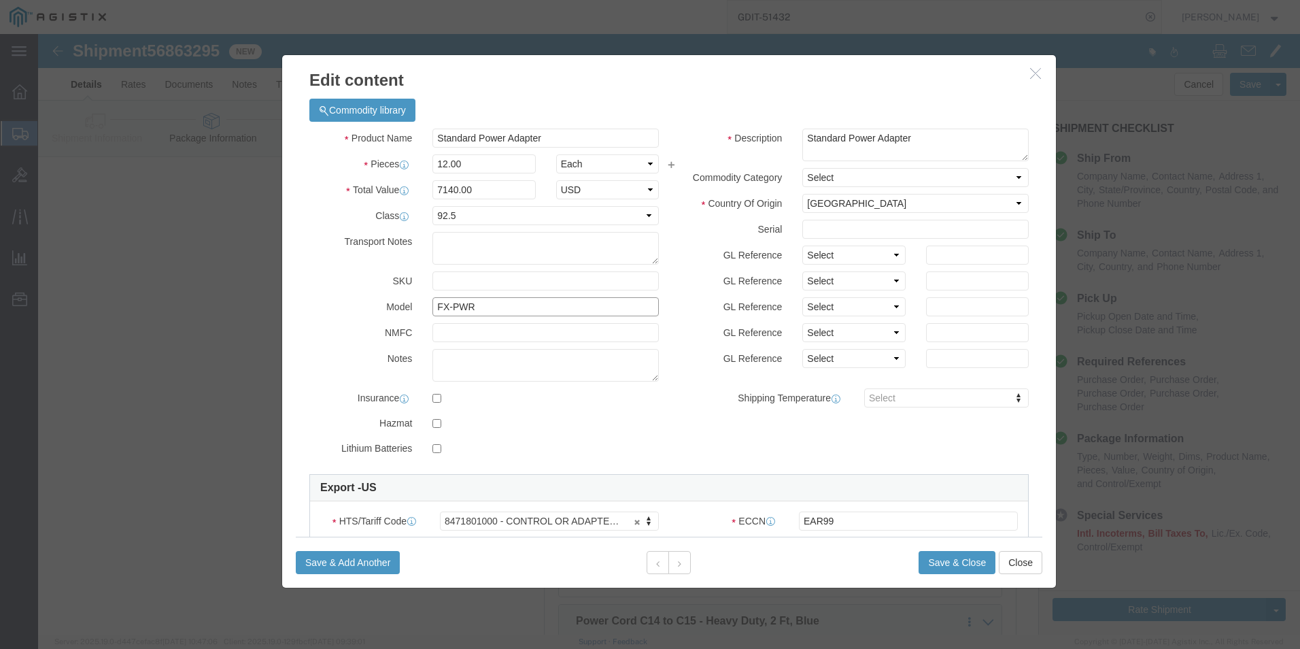
drag, startPoint x: 448, startPoint y: 270, endPoint x: 371, endPoint y: 269, distance: 76.9
click div "Model FX-PWR"
drag, startPoint x: 391, startPoint y: 100, endPoint x: 503, endPoint y: 101, distance: 112.2
click input "Standard Power Adapter"
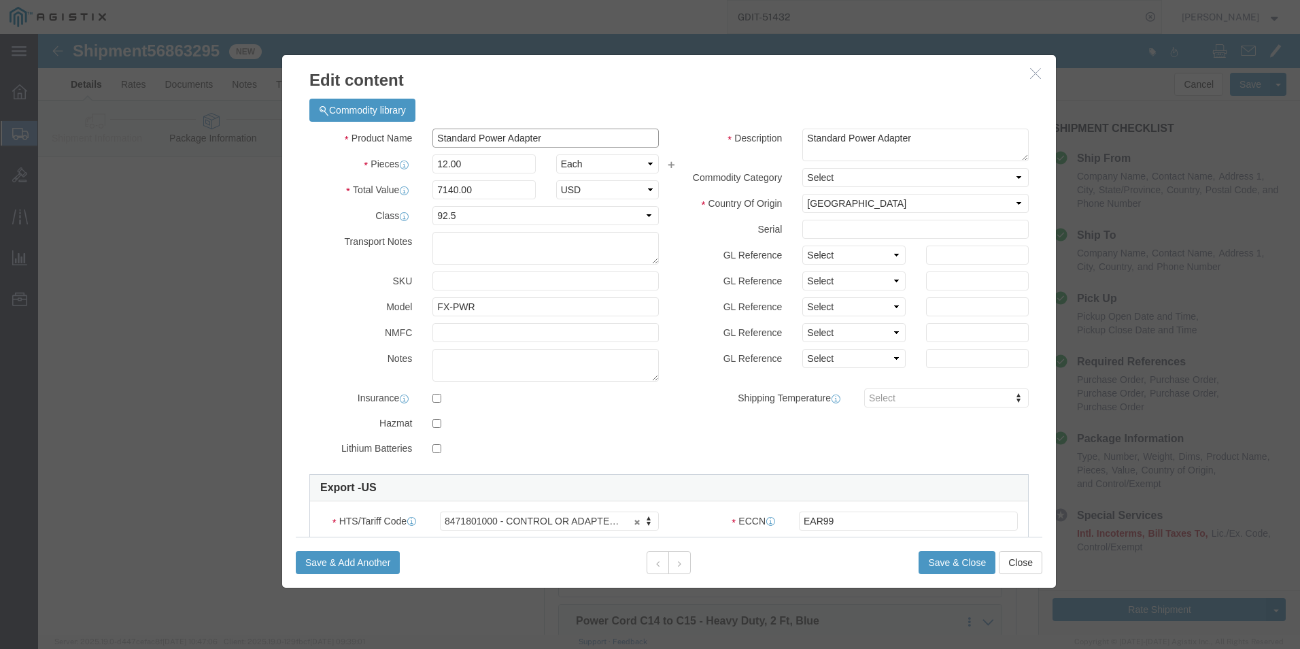
drag, startPoint x: 390, startPoint y: 101, endPoint x: 515, endPoint y: 107, distance: 124.6
click input "Standard Power Adapter"
click icon "button"
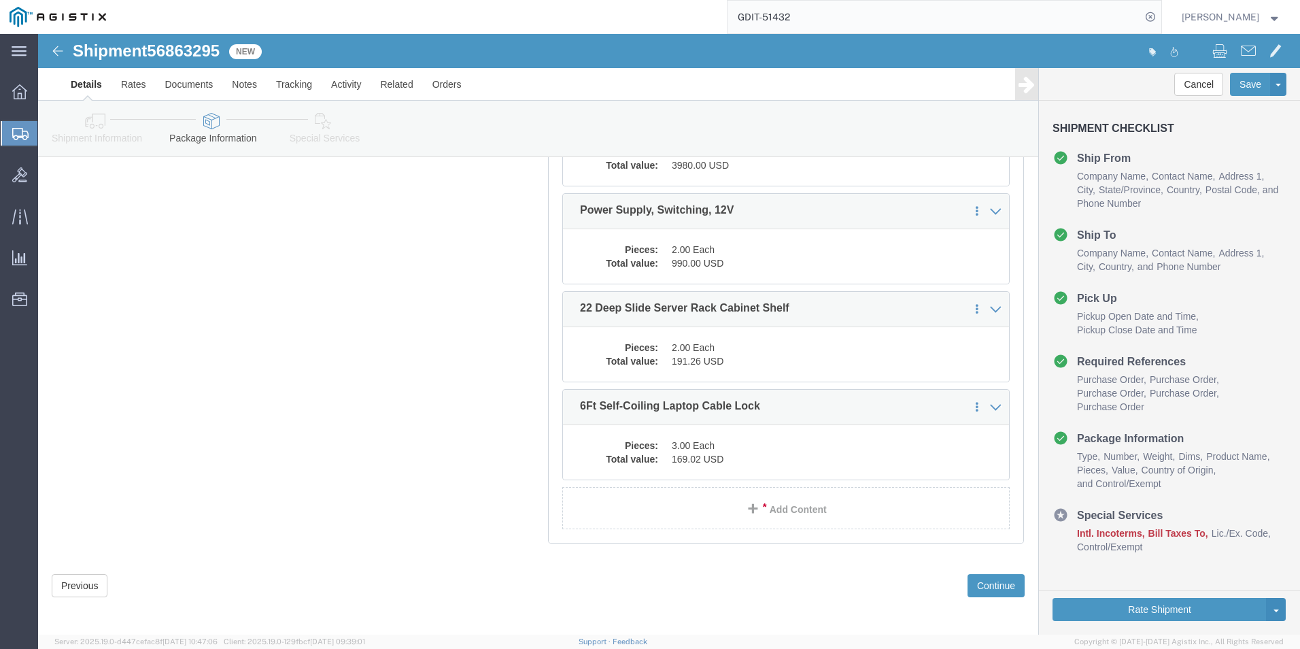
scroll to position [1772, 0]
